Goal: Information Seeking & Learning: Learn about a topic

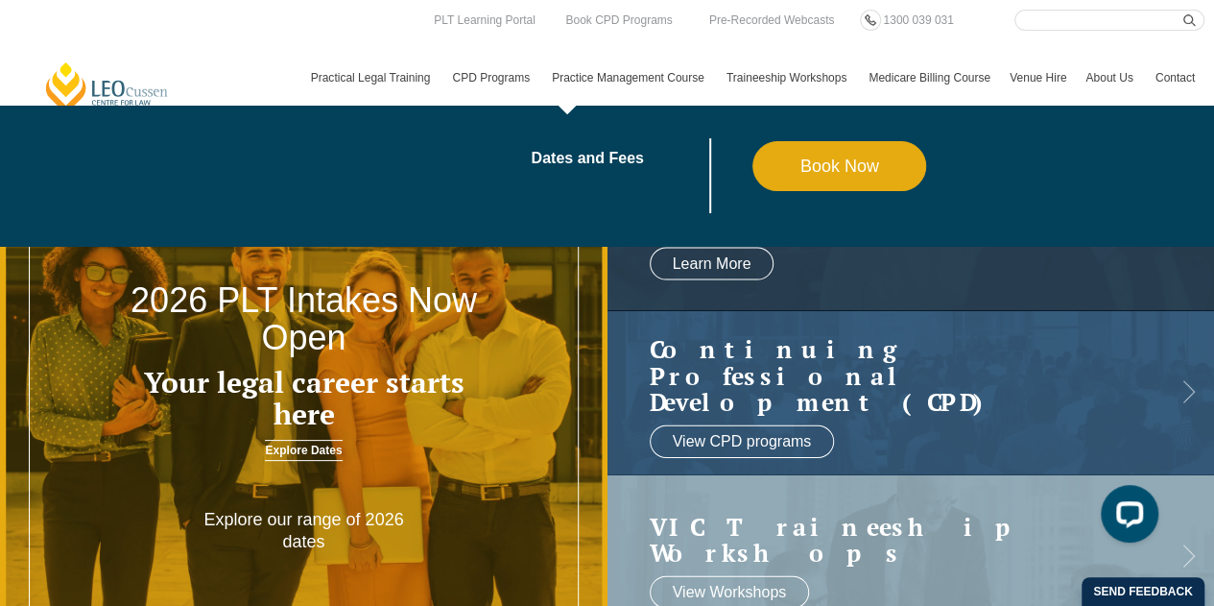
click at [633, 77] on link "Practice Management Course" at bounding box center [629, 78] width 175 height 56
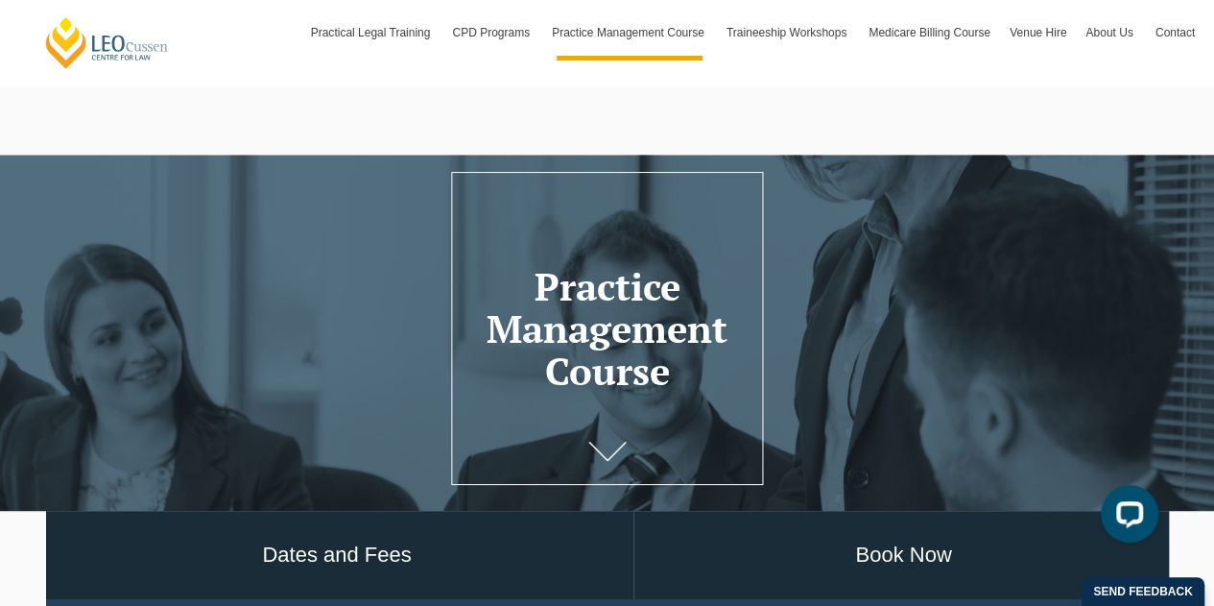
scroll to position [96, 0]
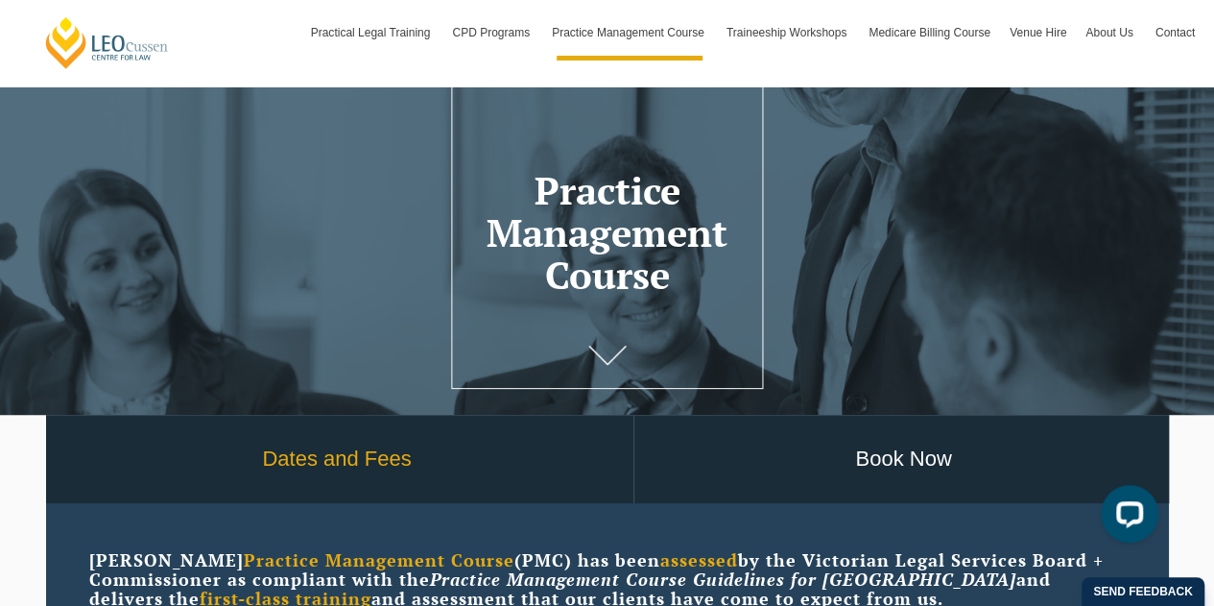
click at [347, 458] on link "Dates and Fees" at bounding box center [337, 459] width 592 height 89
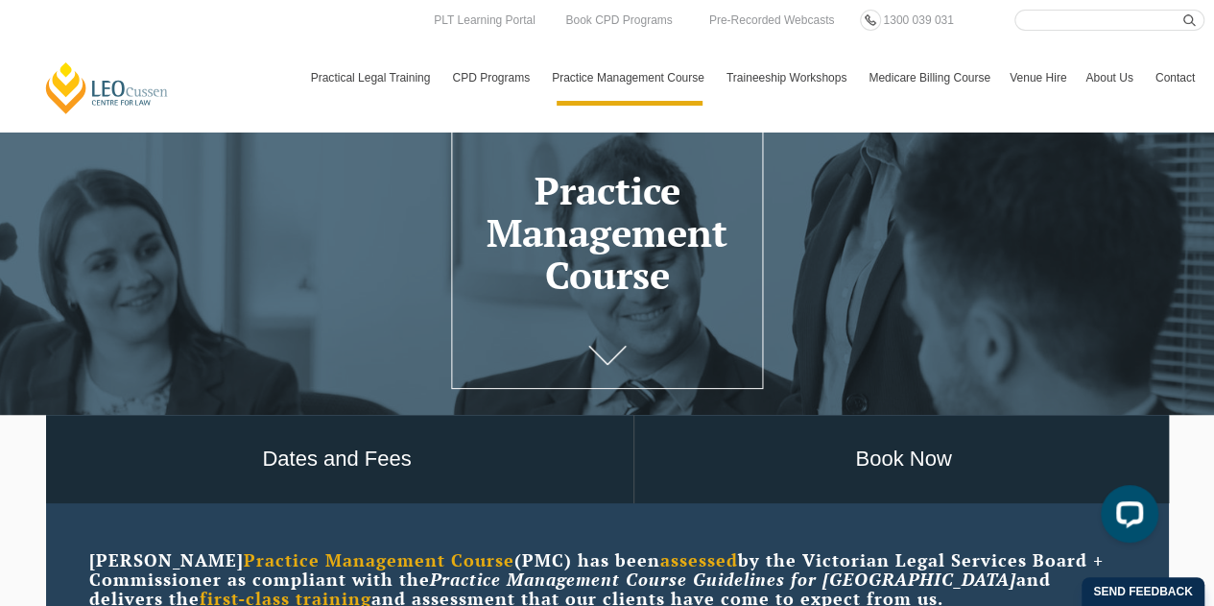
click at [84, 76] on link "Leo Cussen Centre for Law" at bounding box center [107, 87] width 128 height 55
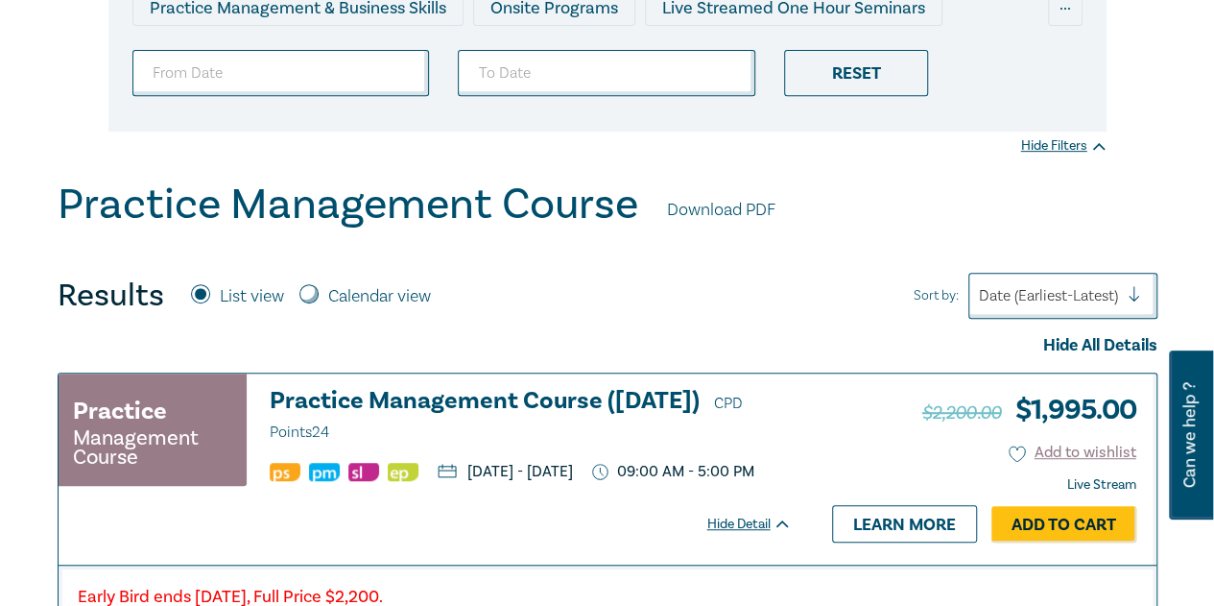
scroll to position [576, 0]
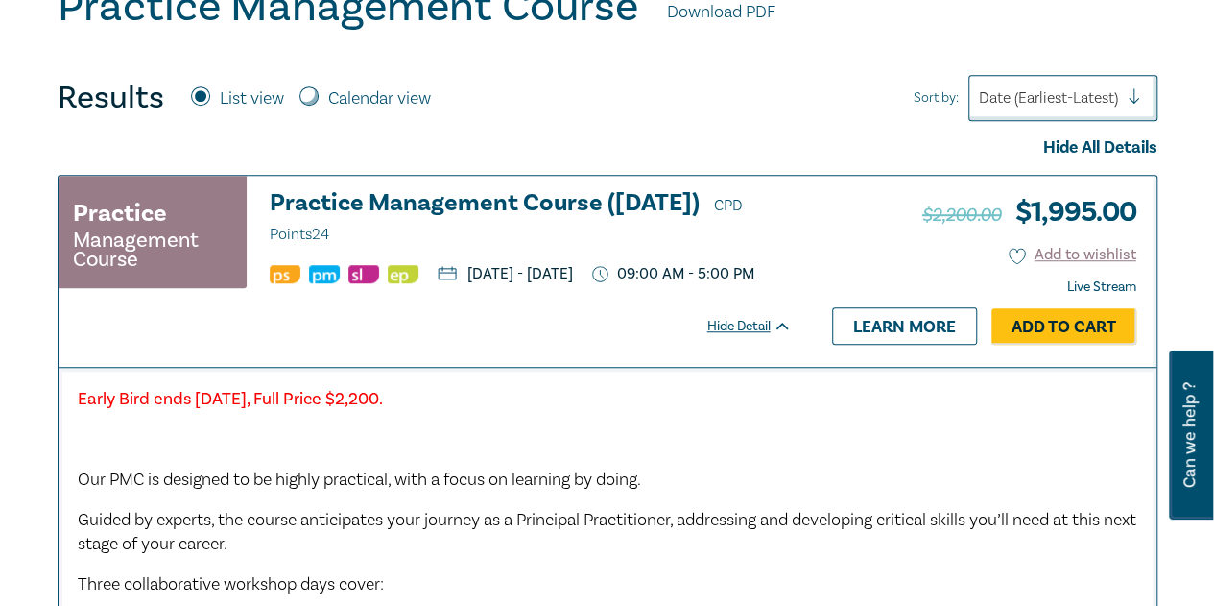
drag, startPoint x: 536, startPoint y: 418, endPoint x: 81, endPoint y: 421, distance: 454.9
click at [81, 412] on p "Early Bird ends Friday 12 September 2025, Full Price $2,200." at bounding box center [608, 399] width 1060 height 25
click at [585, 444] on p at bounding box center [608, 439] width 1060 height 25
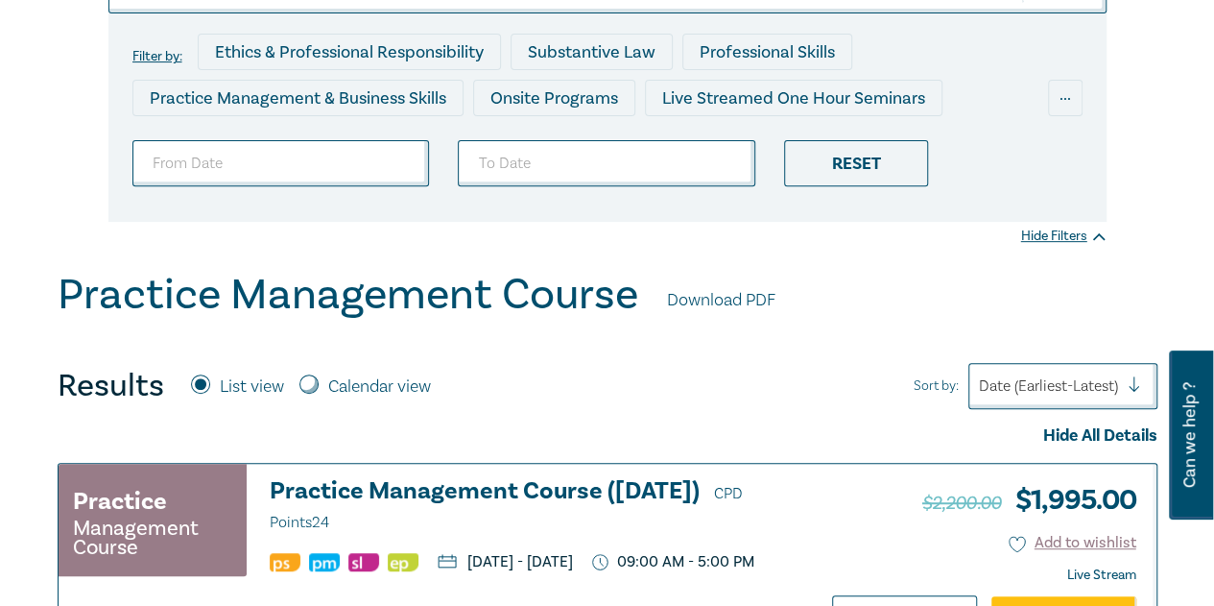
scroll to position [0, 0]
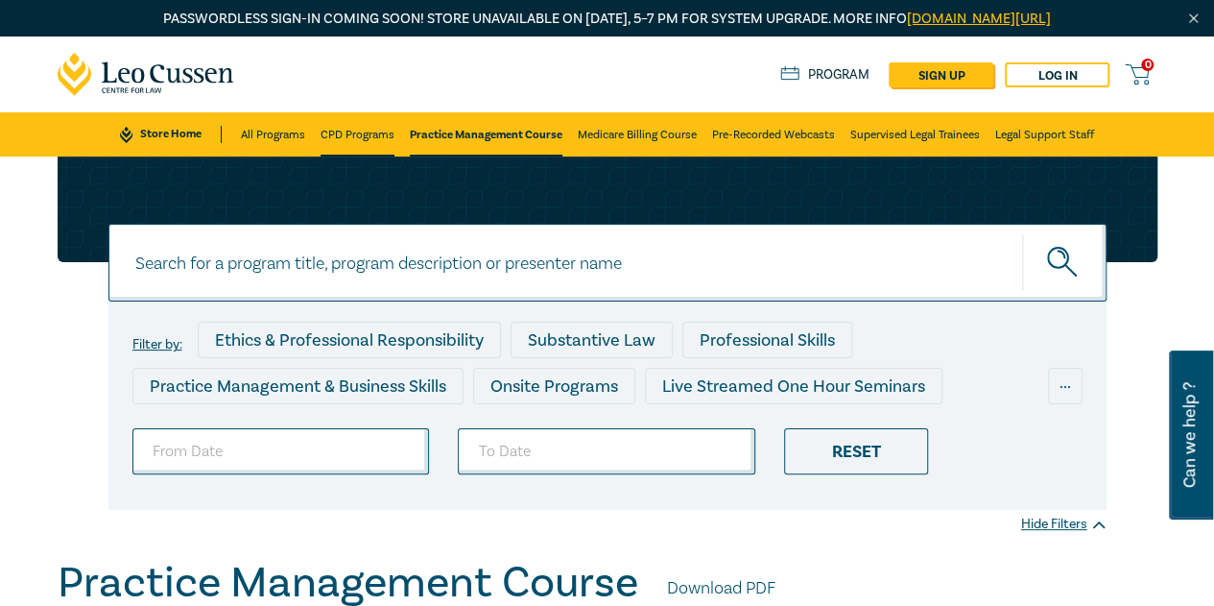
click at [349, 153] on link "CPD Programs" at bounding box center [358, 134] width 74 height 44
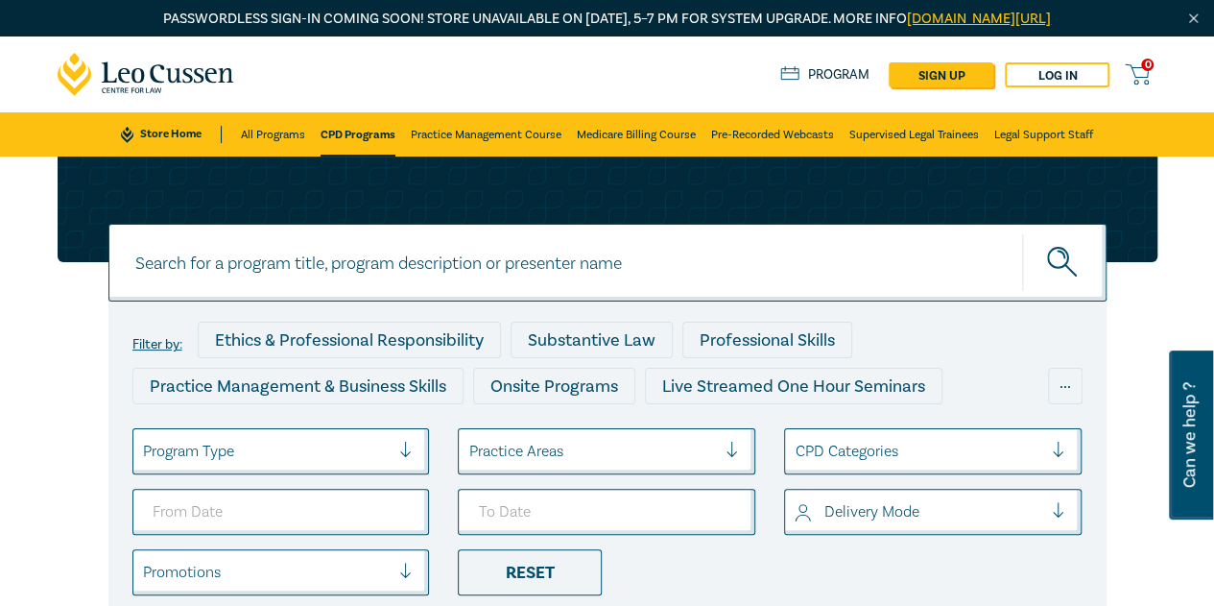
click at [362, 441] on div at bounding box center [267, 451] width 248 height 25
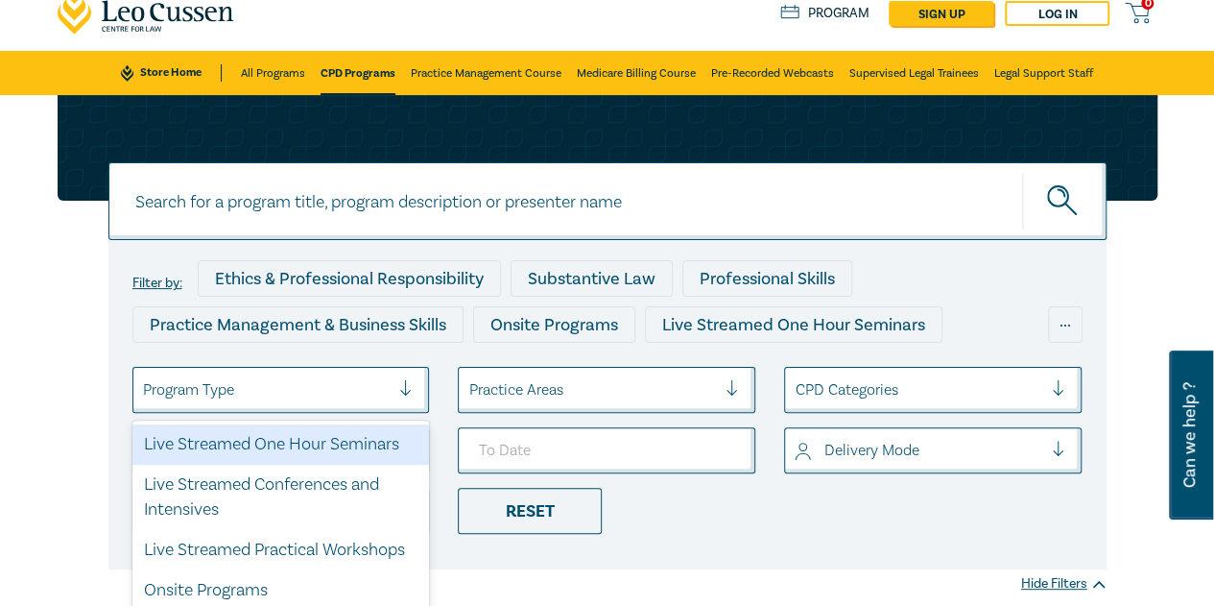
scroll to position [117, 0]
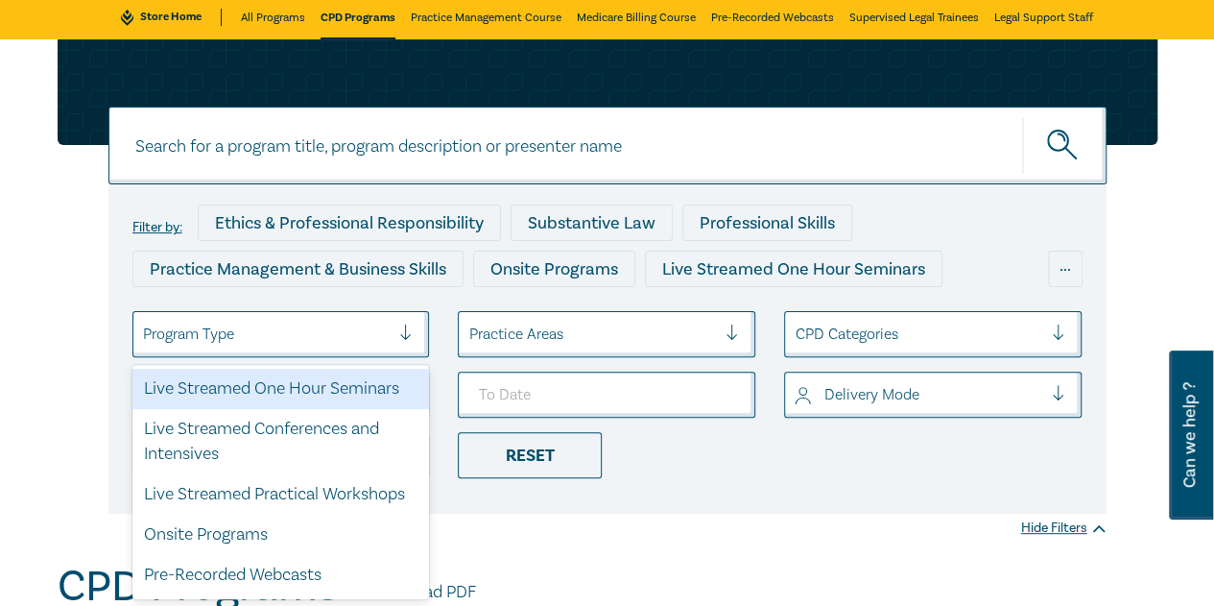
click at [356, 405] on div "Live Streamed One Hour Seminars" at bounding box center [281, 389] width 298 height 40
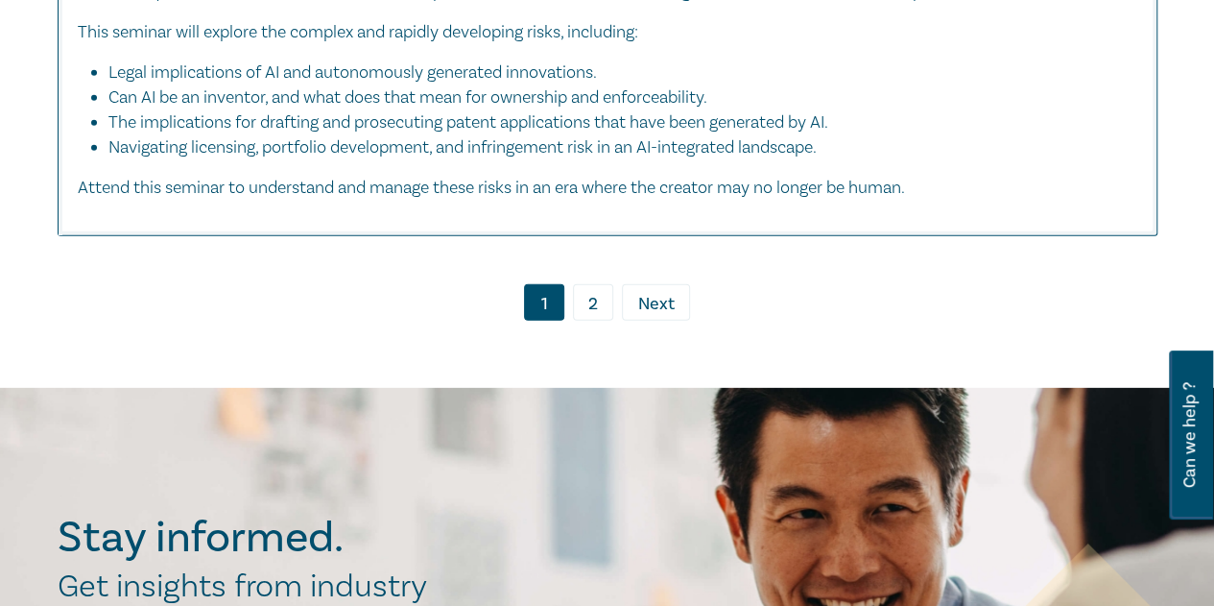
click at [604, 321] on link "2" at bounding box center [593, 302] width 40 height 36
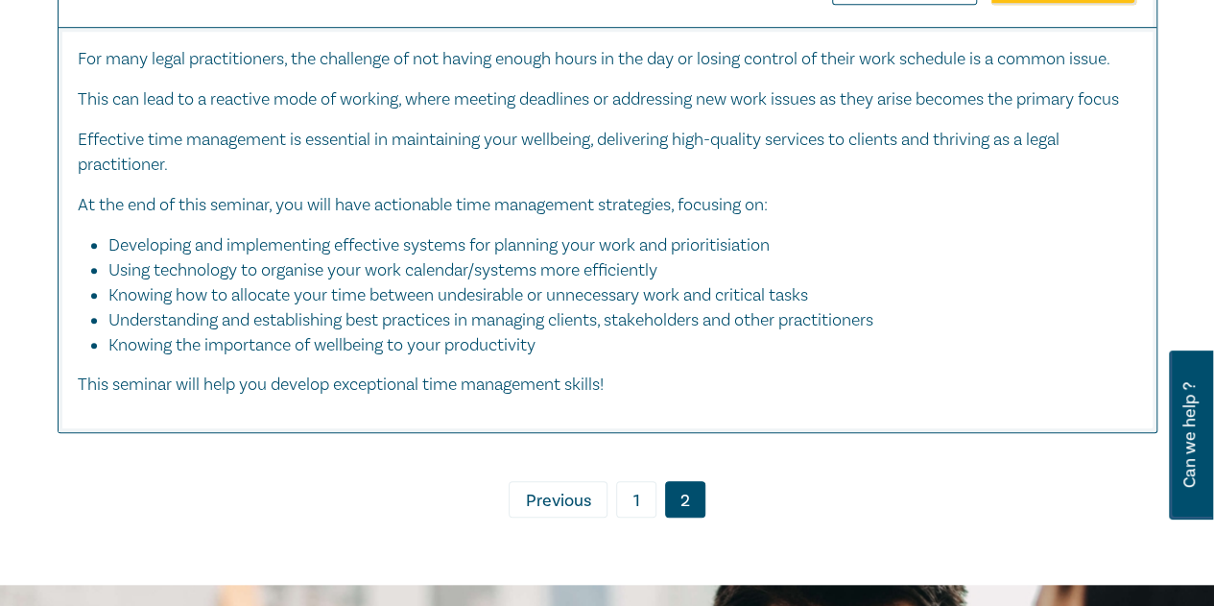
scroll to position [7870, 0]
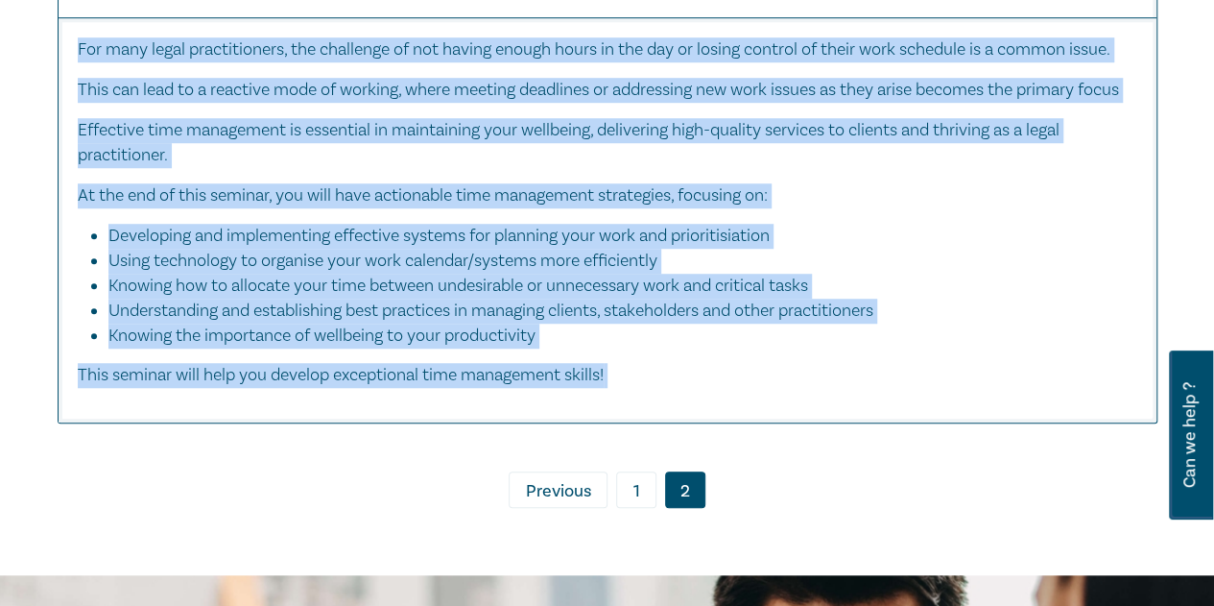
drag, startPoint x: 639, startPoint y: 463, endPoint x: 65, endPoint y: 110, distance: 673.4
click at [65, 110] on div "For many legal practitioners, the challenge of not having enough hours in the d…" at bounding box center [608, 219] width 1098 height 405
copy div "For many legal practitioners, the challenge of not having enough hours in the d…"
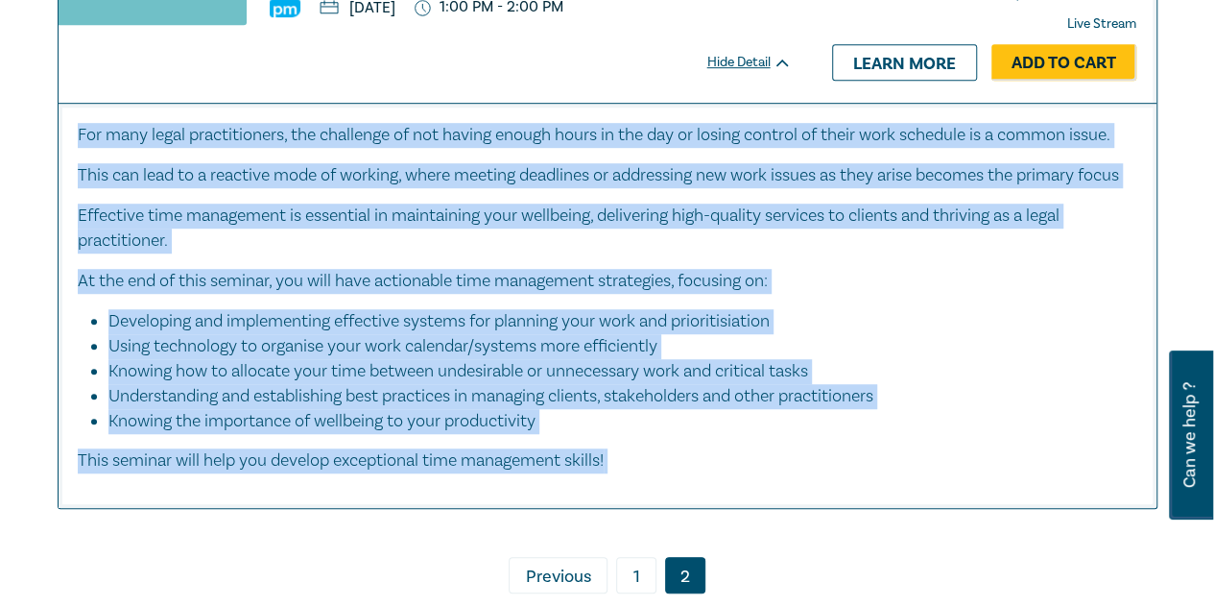
scroll to position [7582, 0]
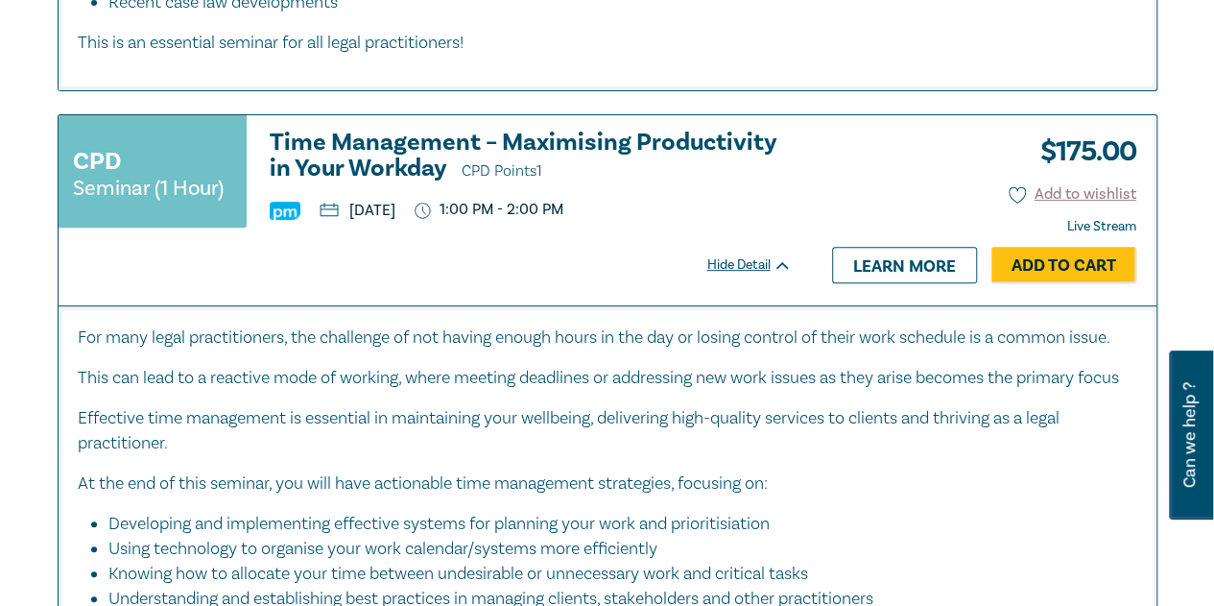
click at [383, 230] on div "CPD Seminar (1 Hour) Time Management – Maximising Productivity in Your Workday …" at bounding box center [425, 180] width 733 height 101
click at [446, 184] on h3 "Time Management – Maximising Productivity in Your Workday CPD Points 1" at bounding box center [531, 157] width 522 height 55
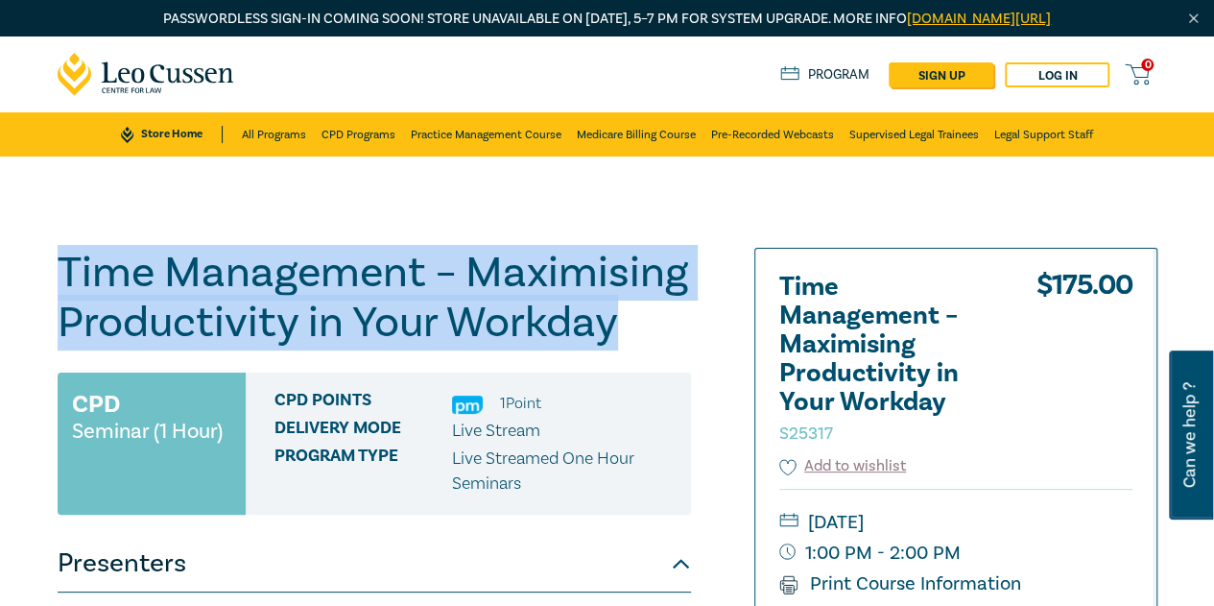
drag, startPoint x: 626, startPoint y: 325, endPoint x: 65, endPoint y: 272, distance: 563.0
click at [65, 272] on h1 "Time Management – Maximising Productivity in Your Workday S25317" at bounding box center [374, 298] width 633 height 100
copy h1 "Time Management – Maximising Productivity in Your Workday"
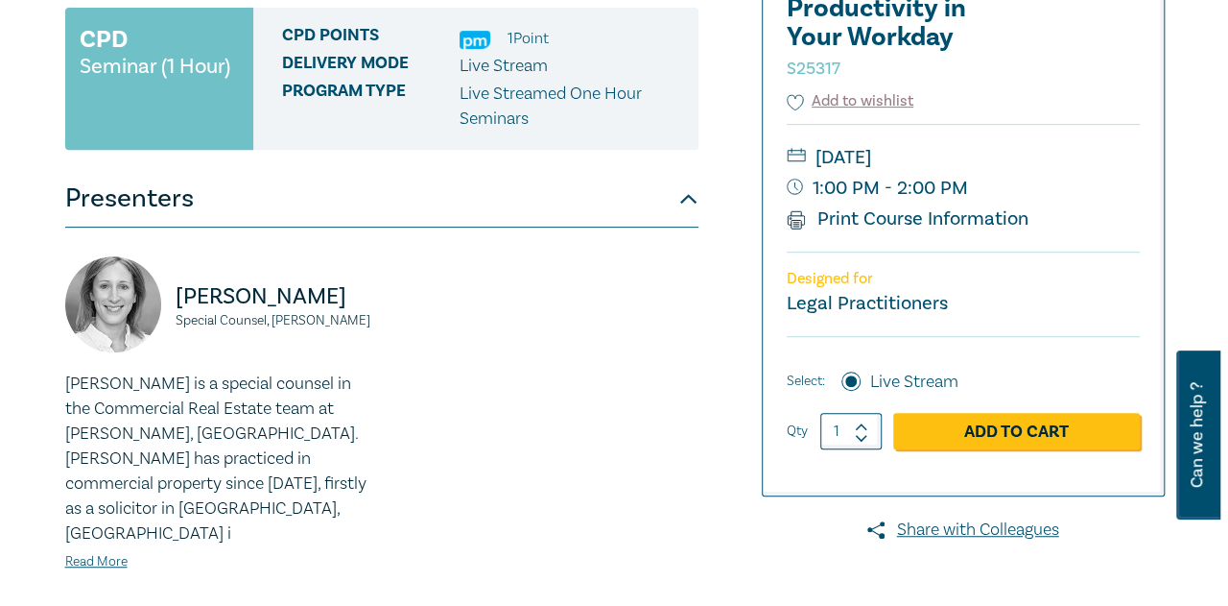
scroll to position [384, 0]
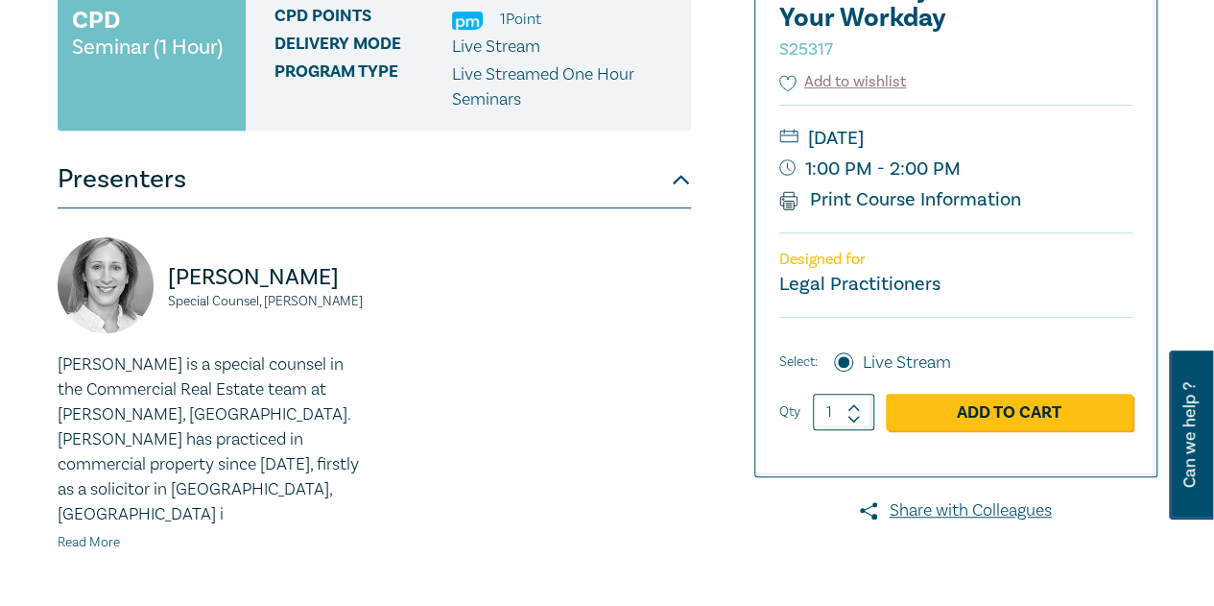
click at [83, 534] on link "Read More" at bounding box center [89, 542] width 62 height 17
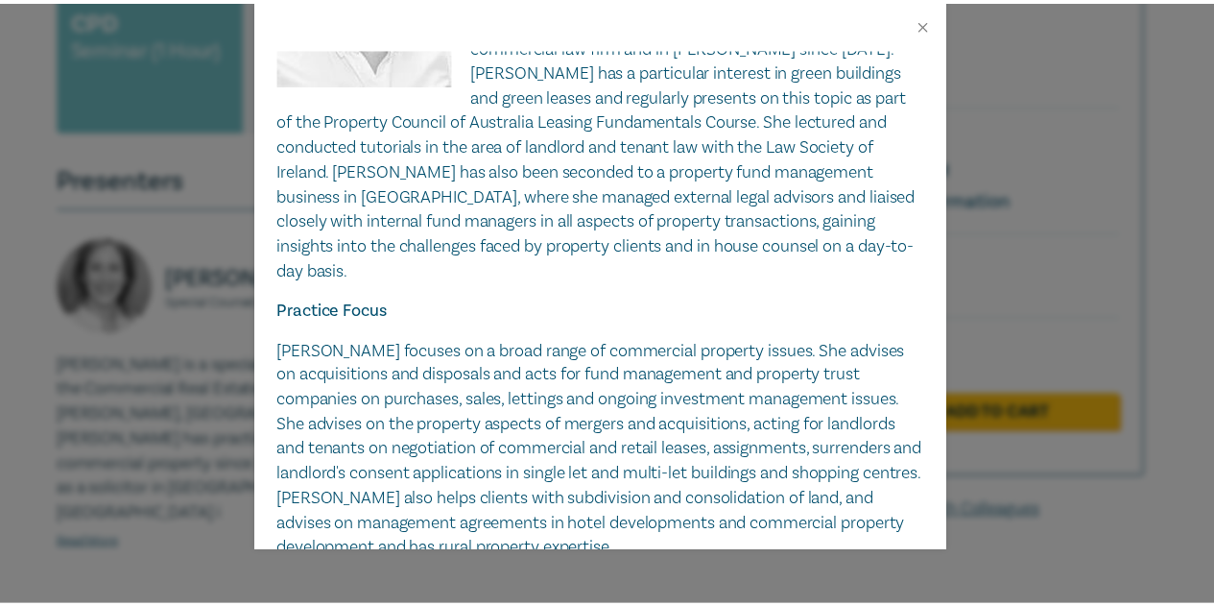
scroll to position [0, 0]
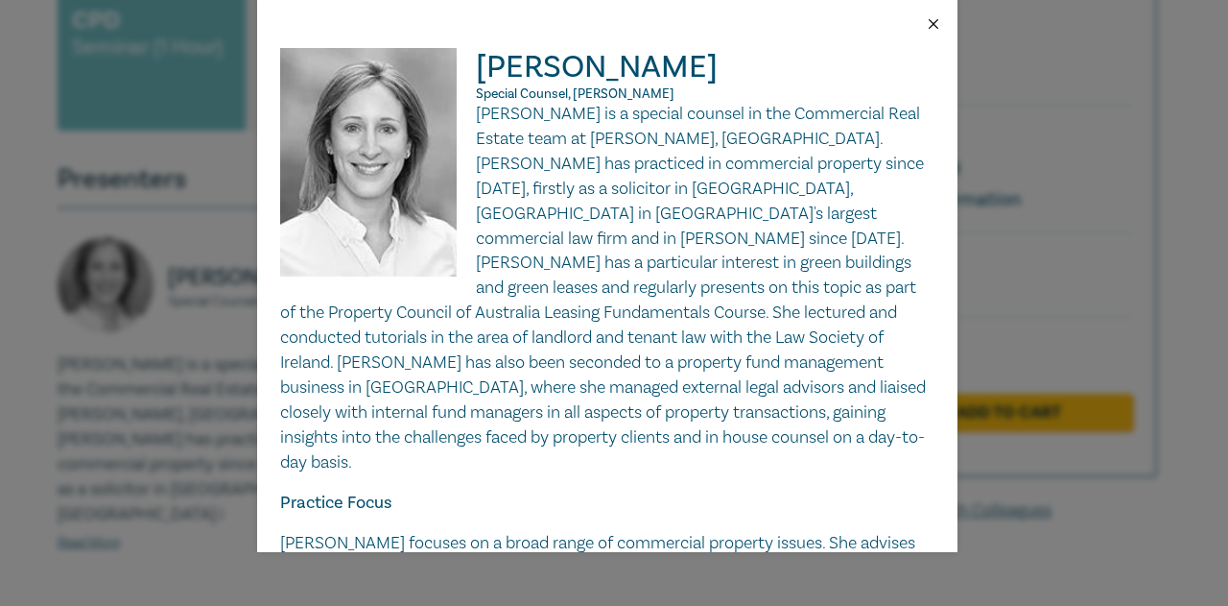
click at [932, 19] on button "Close" at bounding box center [933, 23] width 17 height 17
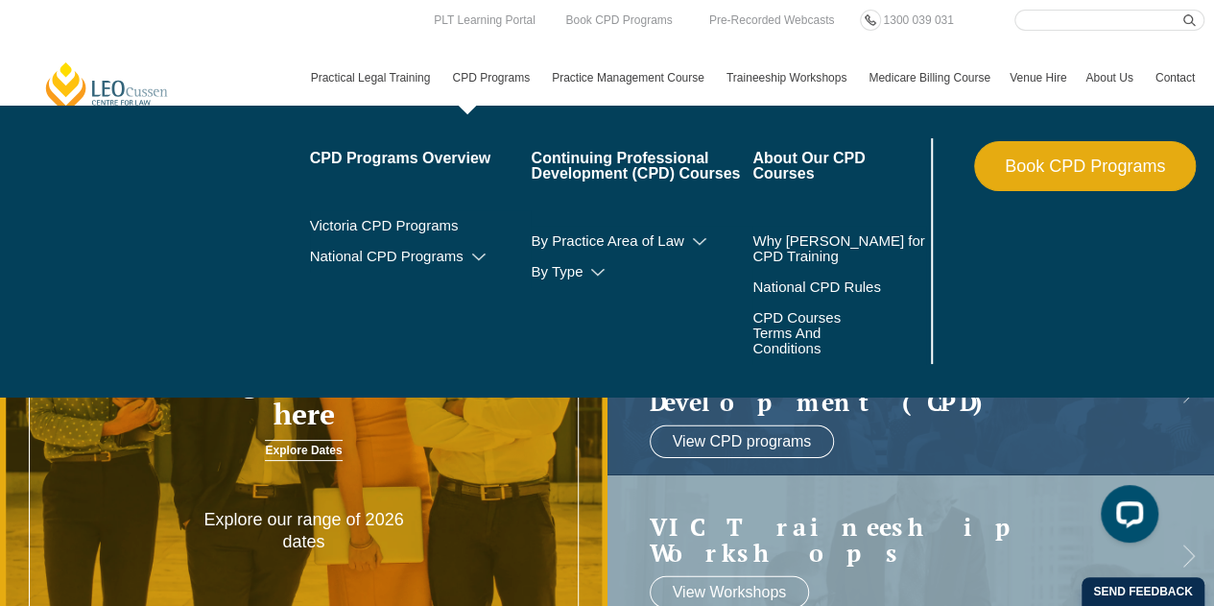
click at [470, 87] on link "CPD Programs" at bounding box center [492, 78] width 100 height 56
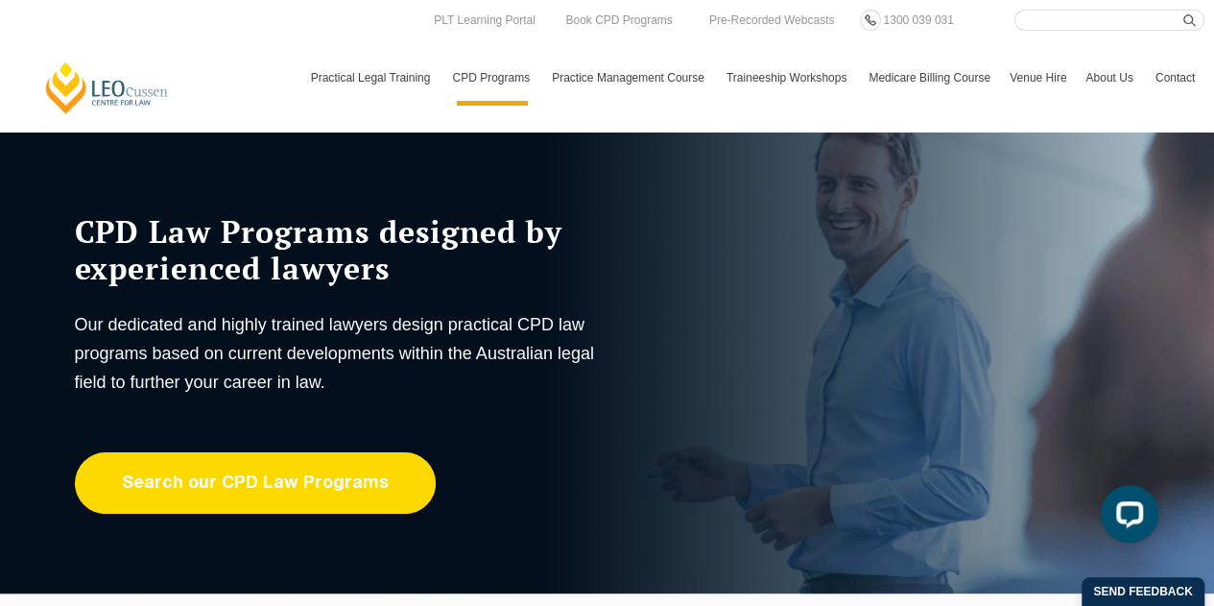
click at [296, 464] on link "Search our CPD Law Programs" at bounding box center [255, 482] width 361 height 61
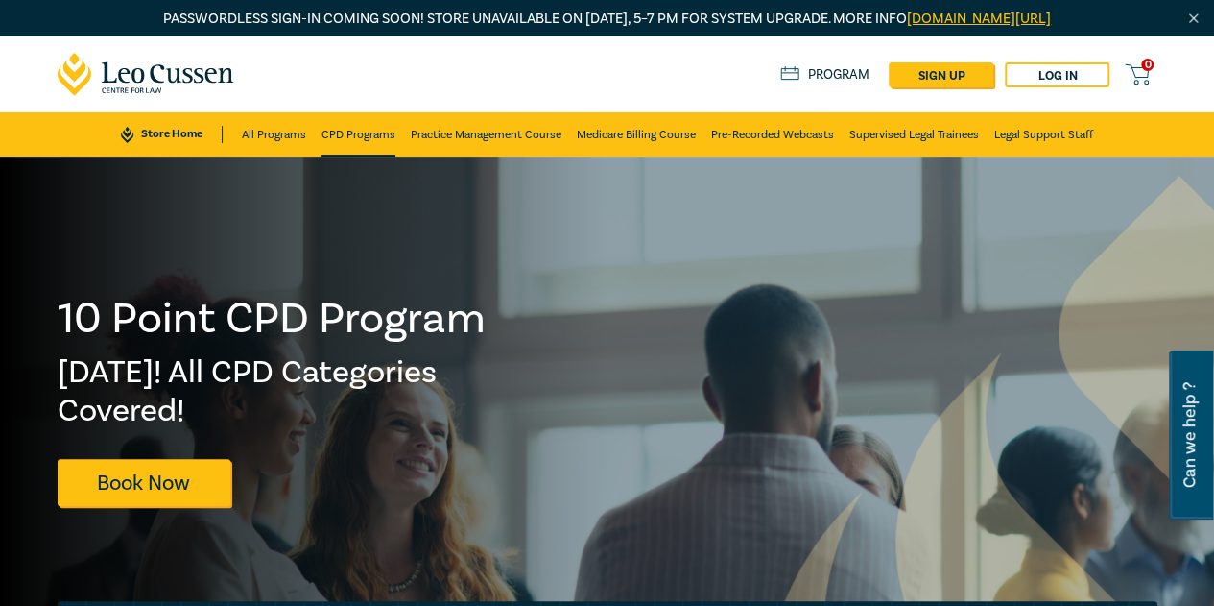
click at [352, 135] on link "CPD Programs" at bounding box center [359, 134] width 74 height 44
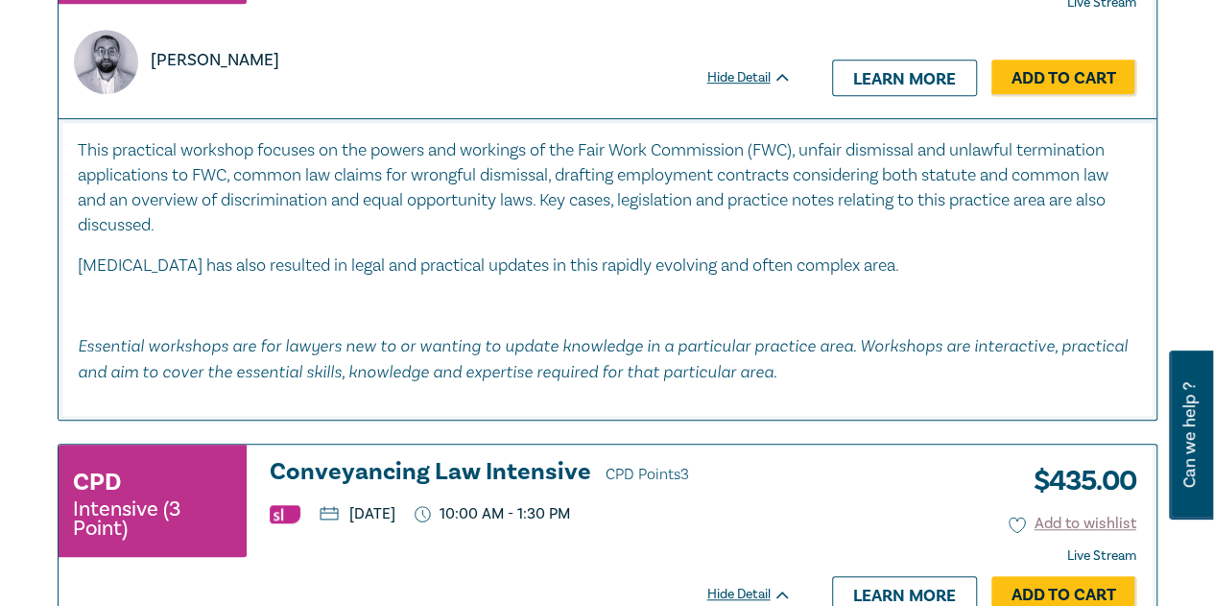
scroll to position [8062, 0]
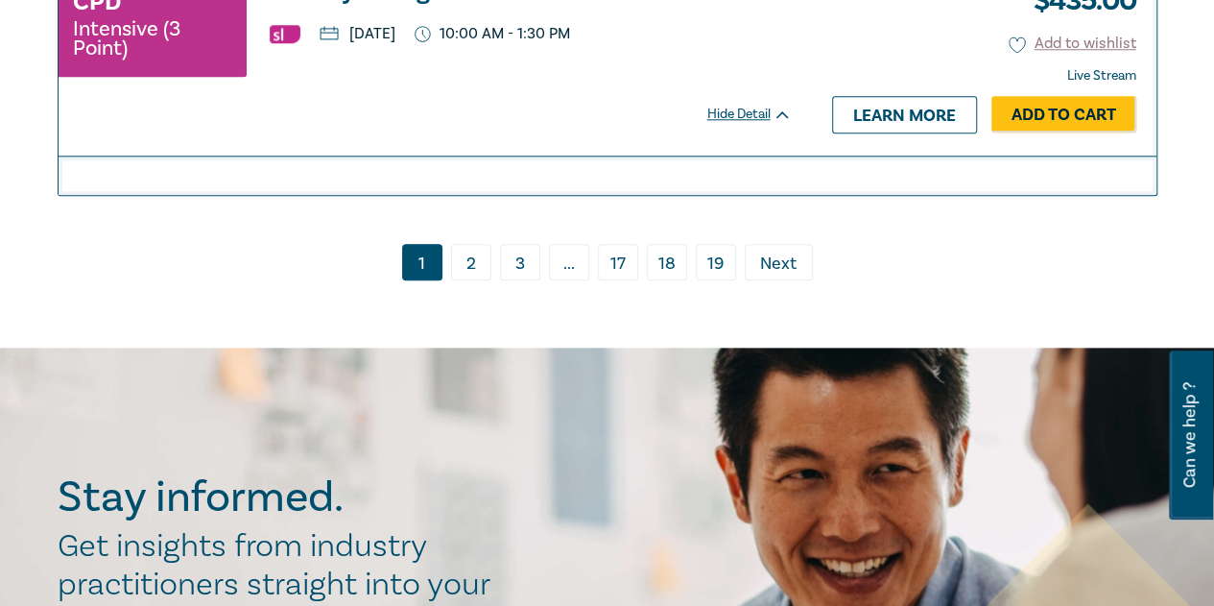
click at [466, 280] on link "2" at bounding box center [471, 262] width 40 height 36
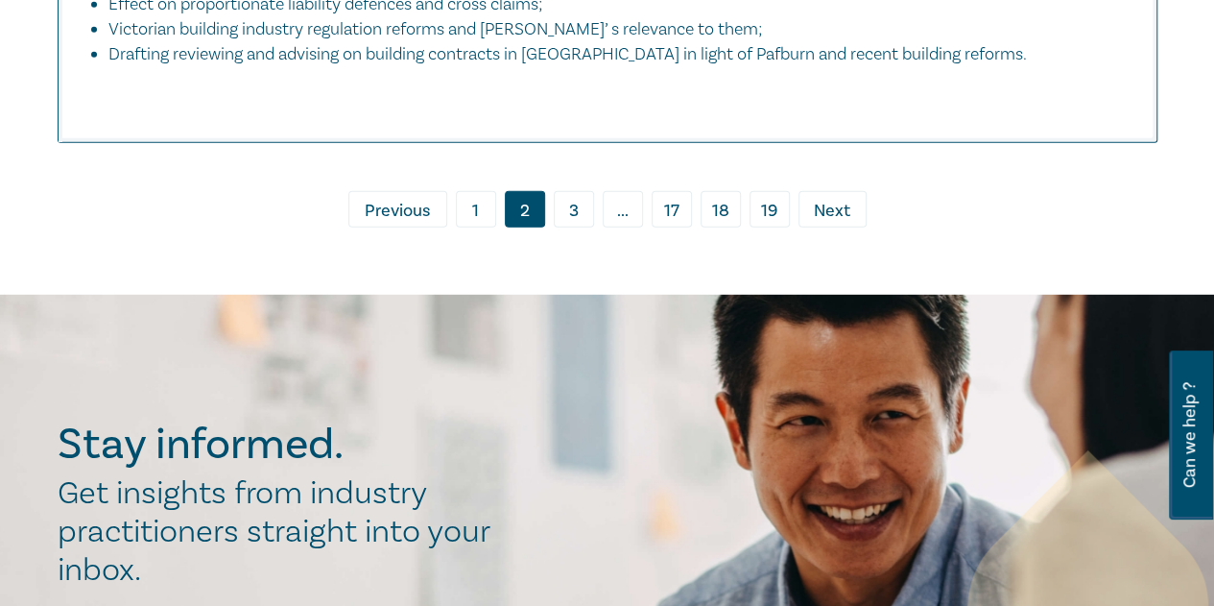
scroll to position [9981, 0]
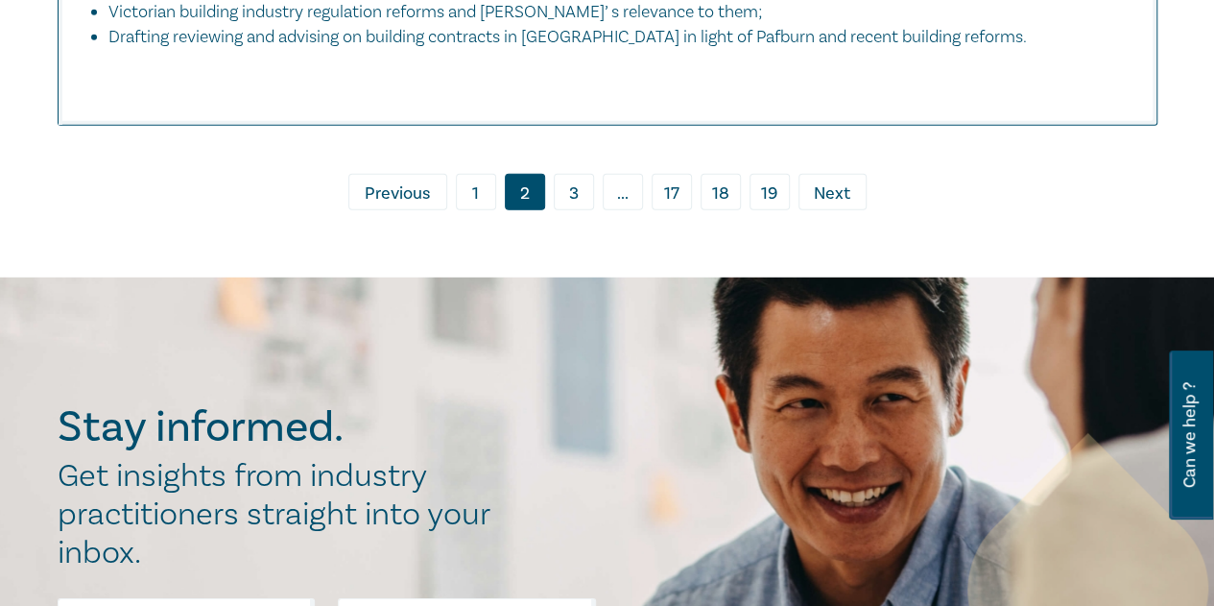
click at [568, 185] on link "3" at bounding box center [574, 192] width 40 height 36
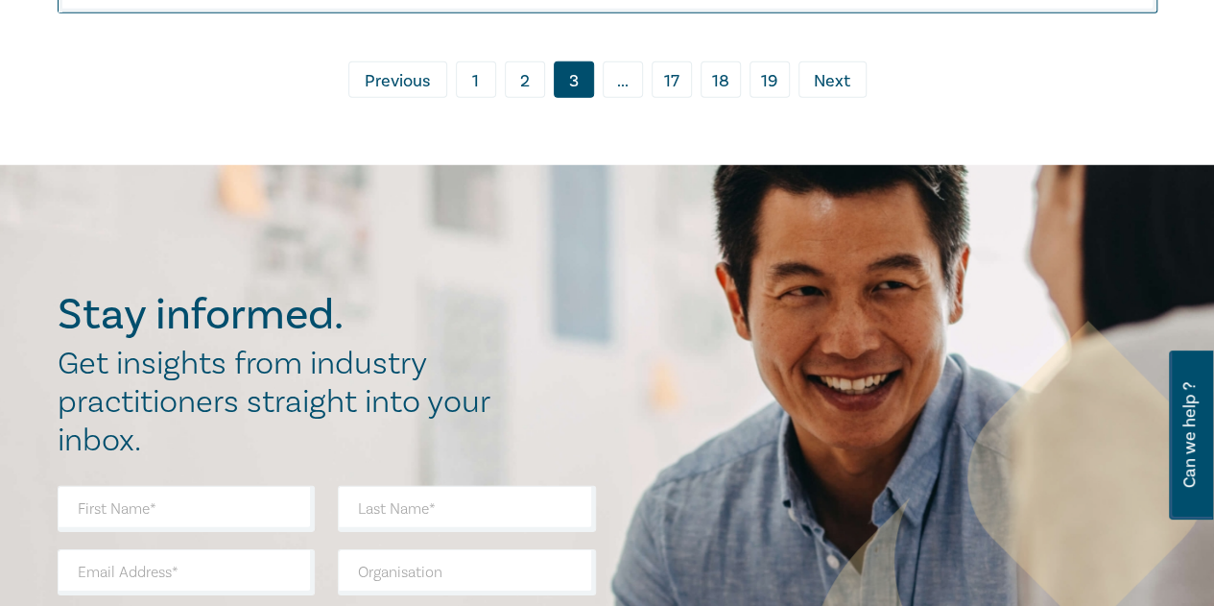
scroll to position [9981, 0]
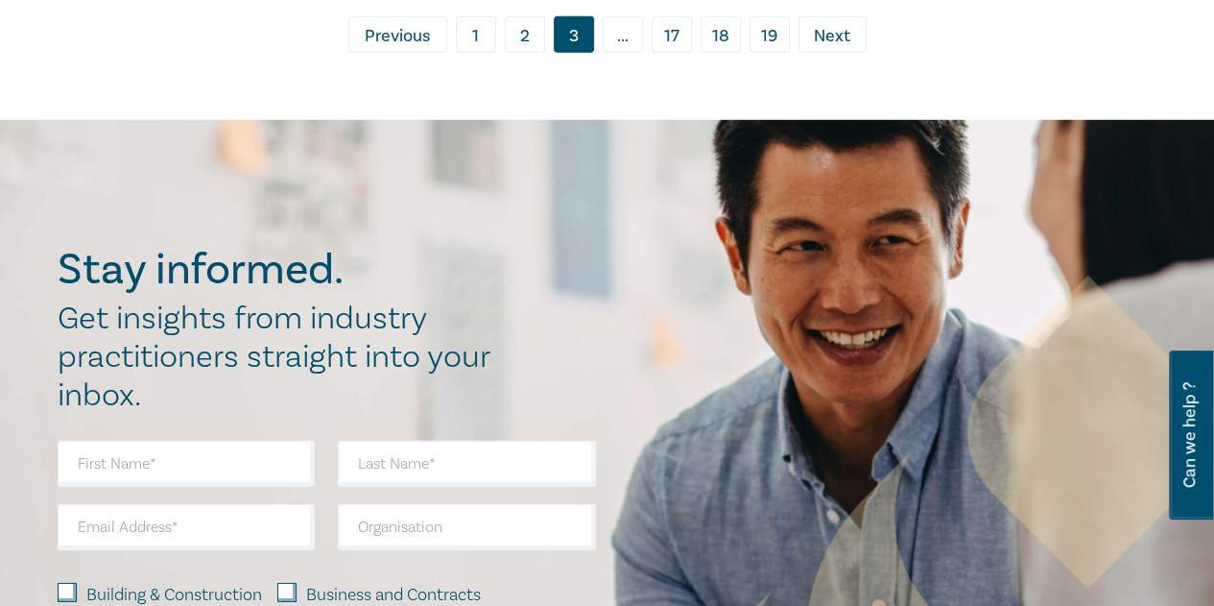
click at [833, 49] on span "Next" at bounding box center [832, 36] width 36 height 25
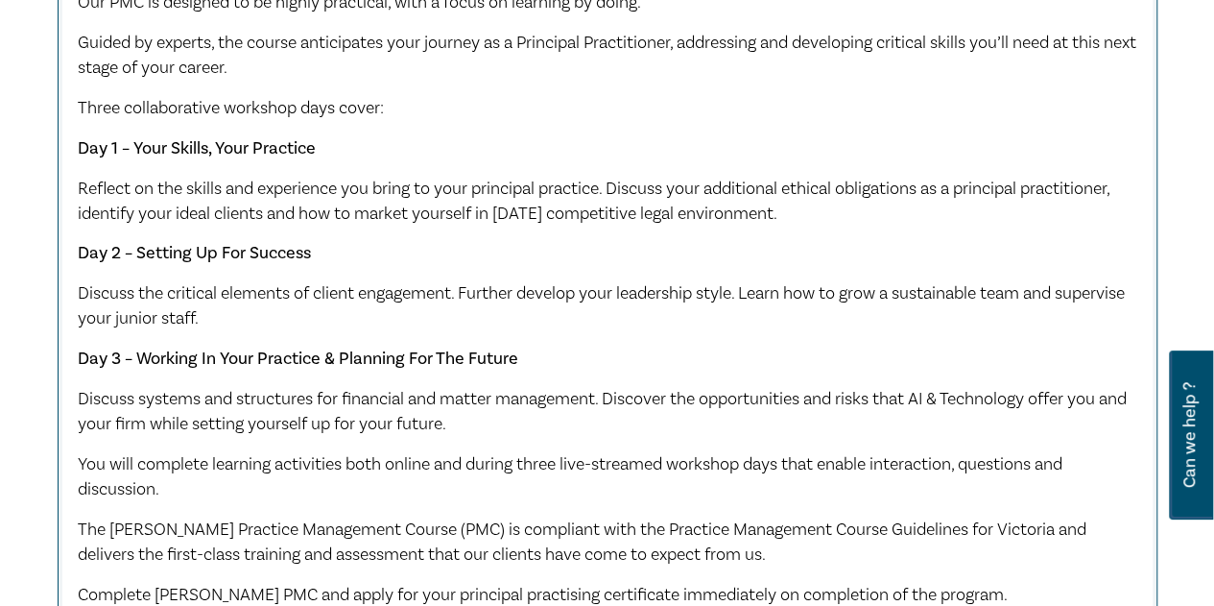
scroll to position [3743, 0]
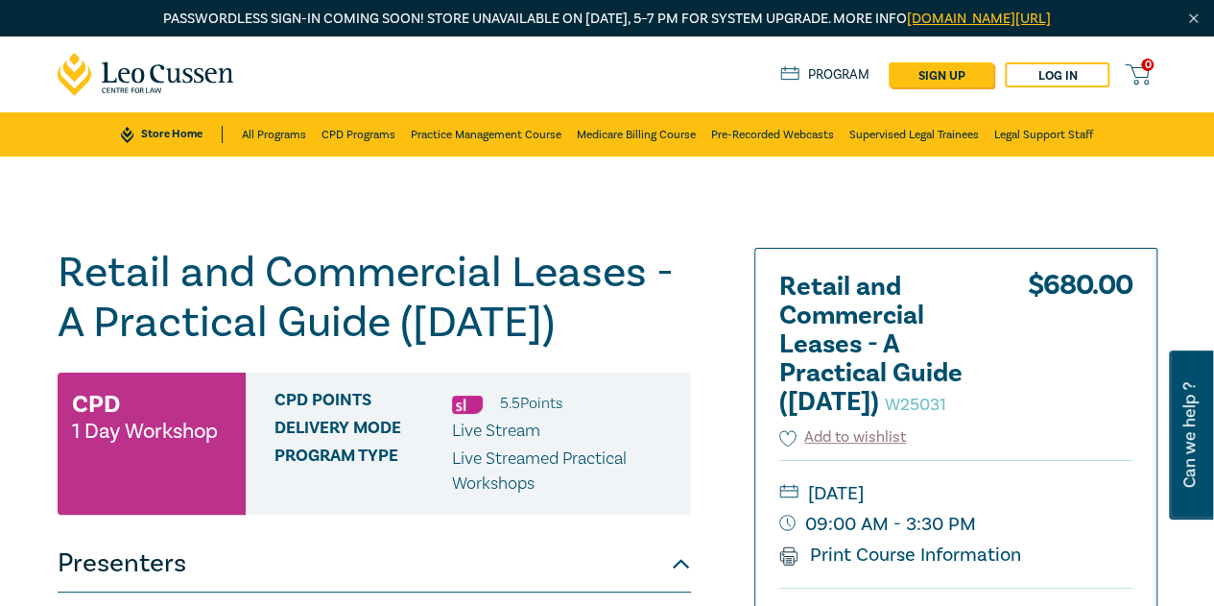
drag, startPoint x: 201, startPoint y: 373, endPoint x: 54, endPoint y: 293, distance: 167.5
copy h1 "Retail and Commercial Leases - A Practical Guide ([DATE])"
drag, startPoint x: 865, startPoint y: 435, endPoint x: 777, endPoint y: 433, distance: 87.4
click at [779, 417] on h2 "Retail and Commercial Leases - A Practical Guide (October 2025) W25031" at bounding box center [884, 345] width 211 height 144
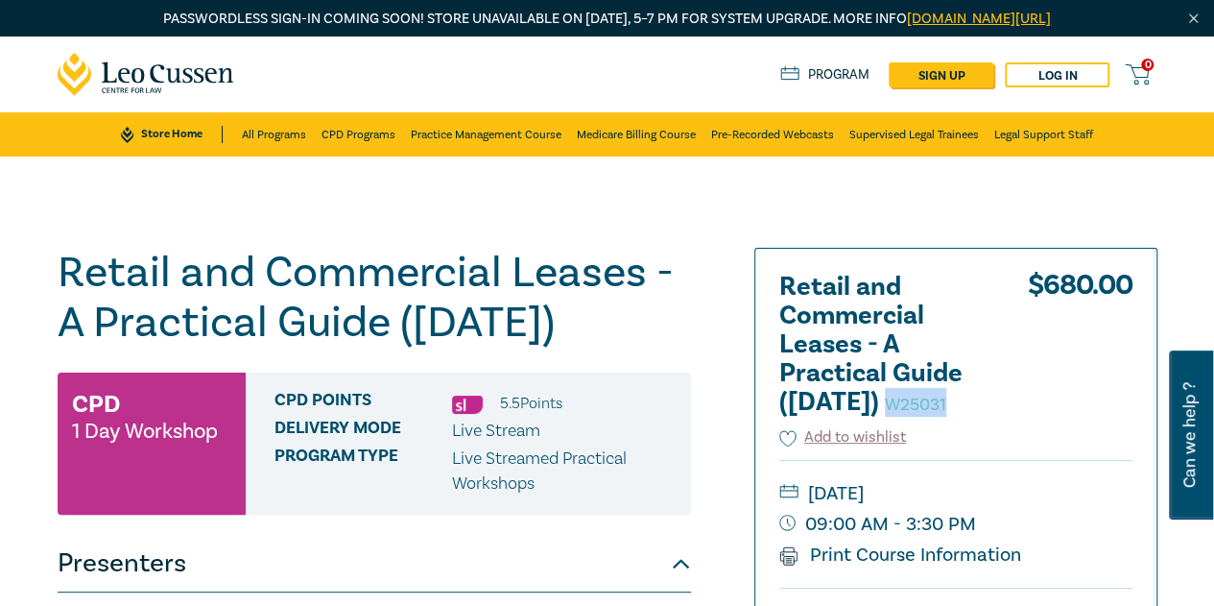
copy small "W25031"
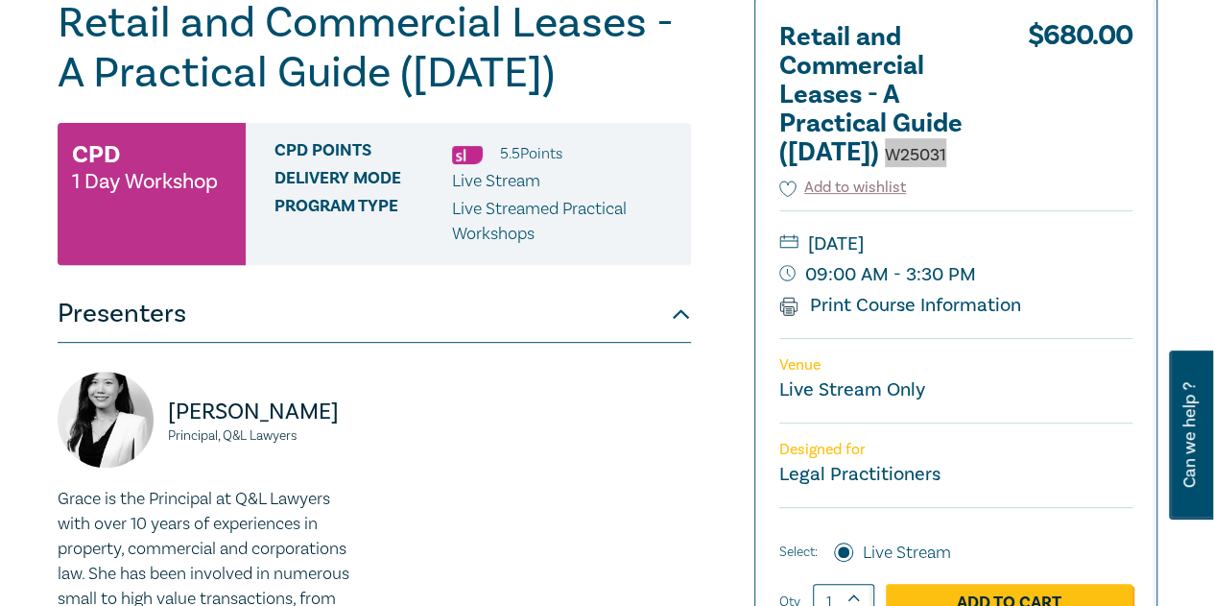
scroll to position [288, 0]
